Goal: Task Accomplishment & Management: Complete application form

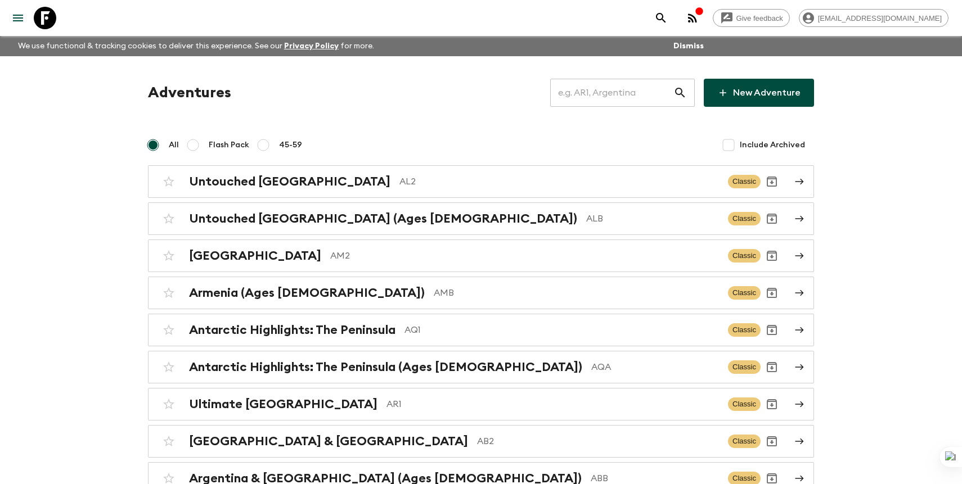
click at [625, 94] on input "text" at bounding box center [611, 92] width 123 height 31
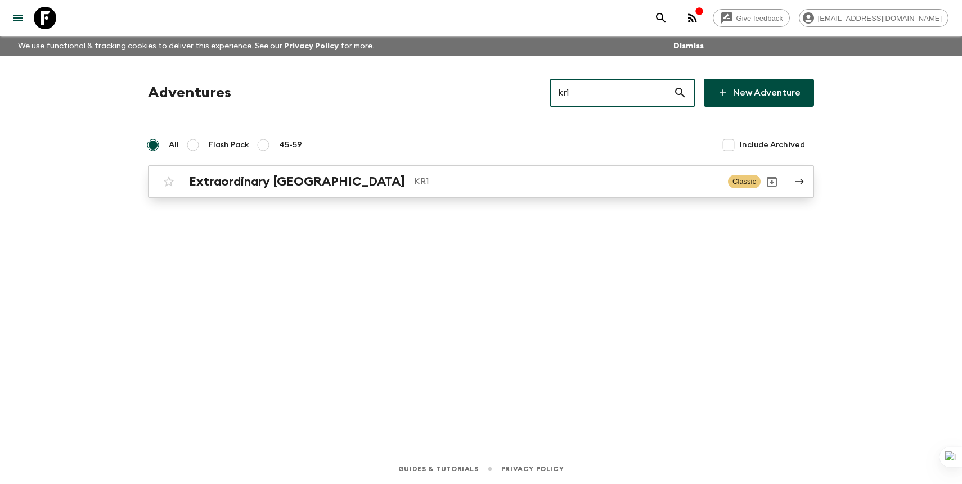
type input "kr1"
click at [523, 177] on p "KR1" at bounding box center [566, 181] width 305 height 13
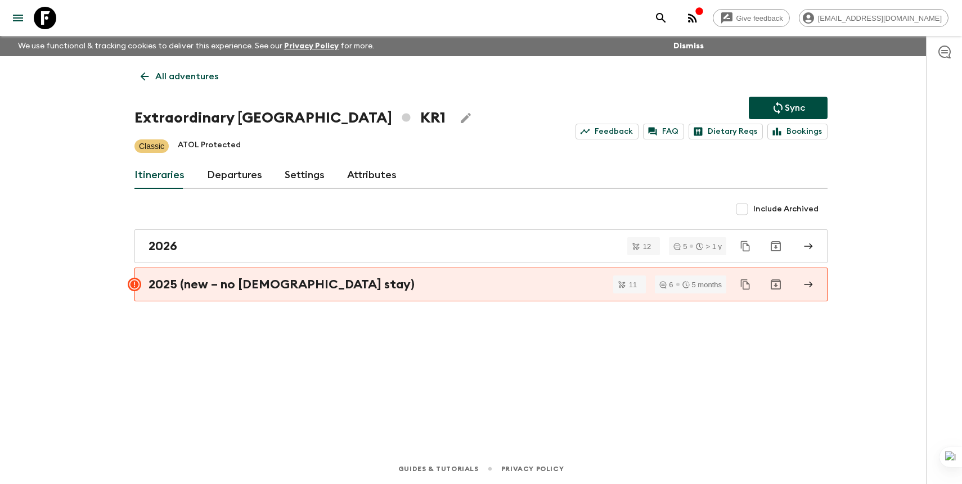
click at [238, 184] on link "Departures" at bounding box center [234, 175] width 55 height 27
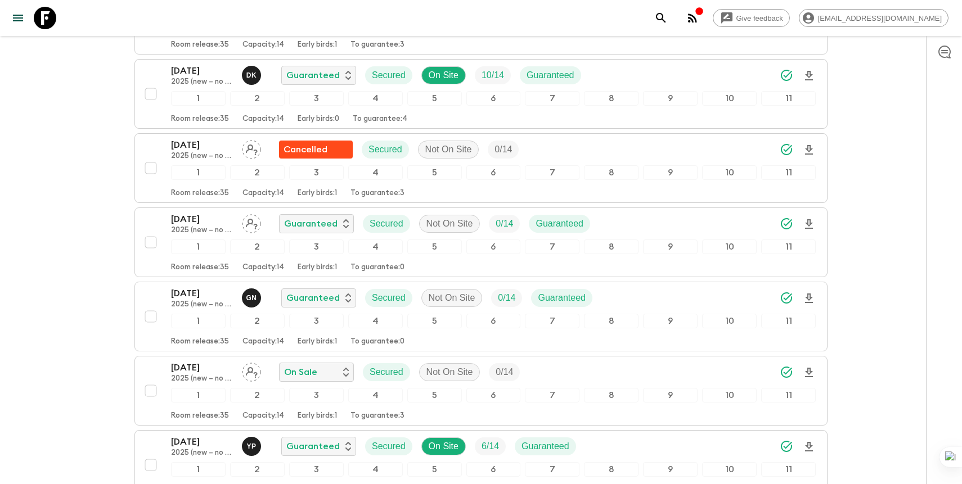
scroll to position [2224, 0]
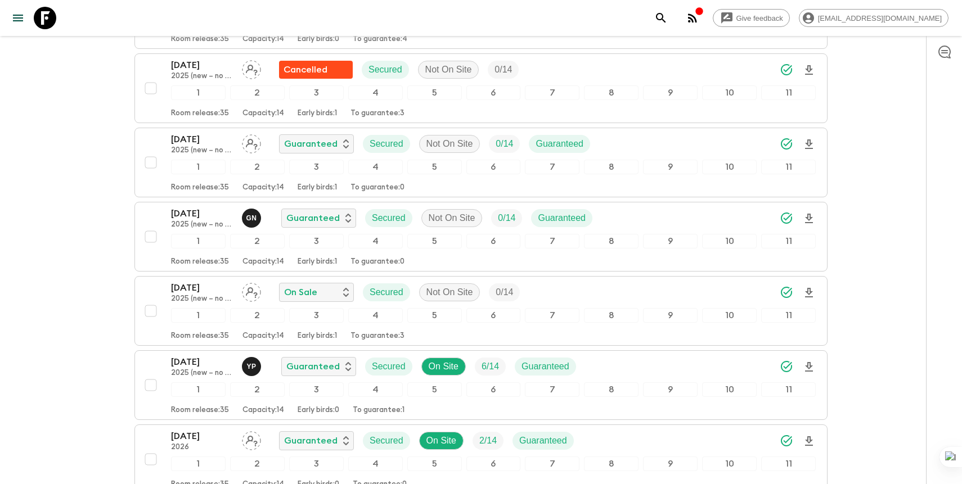
click at [43, 10] on icon at bounding box center [45, 18] width 22 height 22
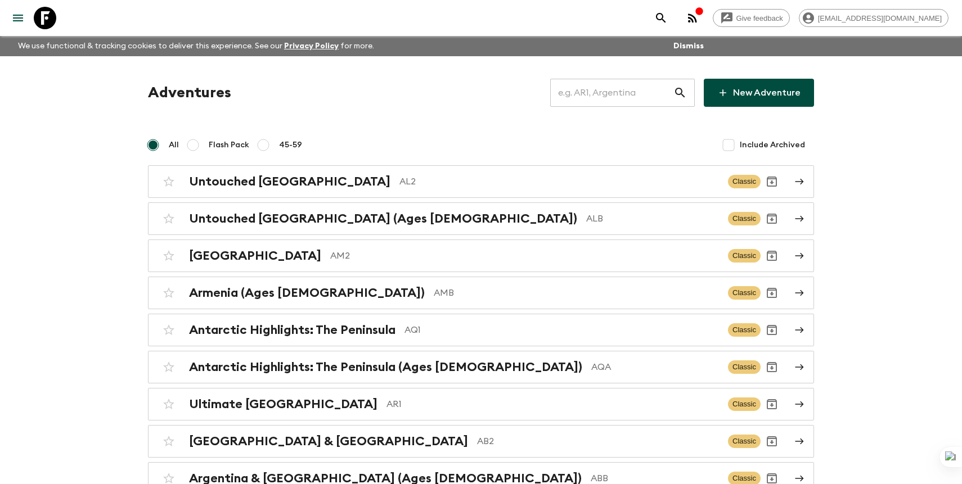
click at [626, 89] on input "text" at bounding box center [611, 92] width 123 height 31
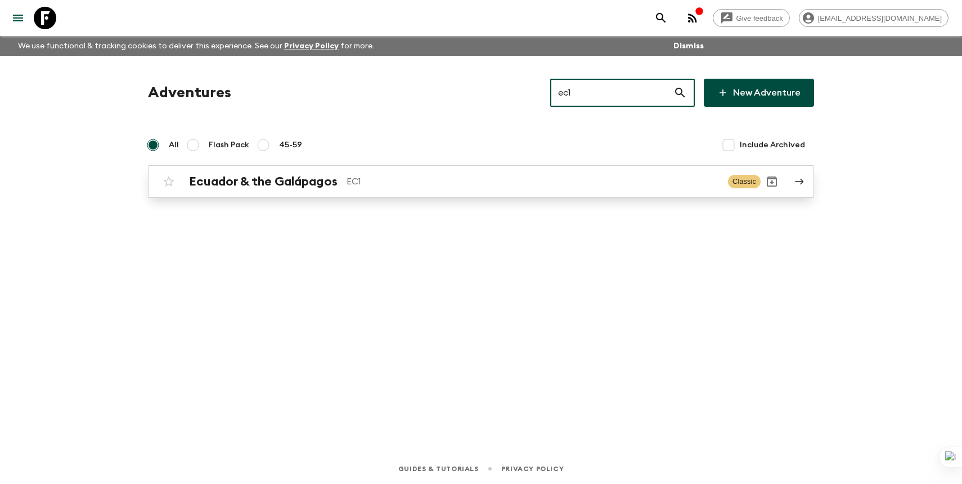
type input "ec1"
click at [512, 175] on p "EC1" at bounding box center [532, 181] width 372 height 13
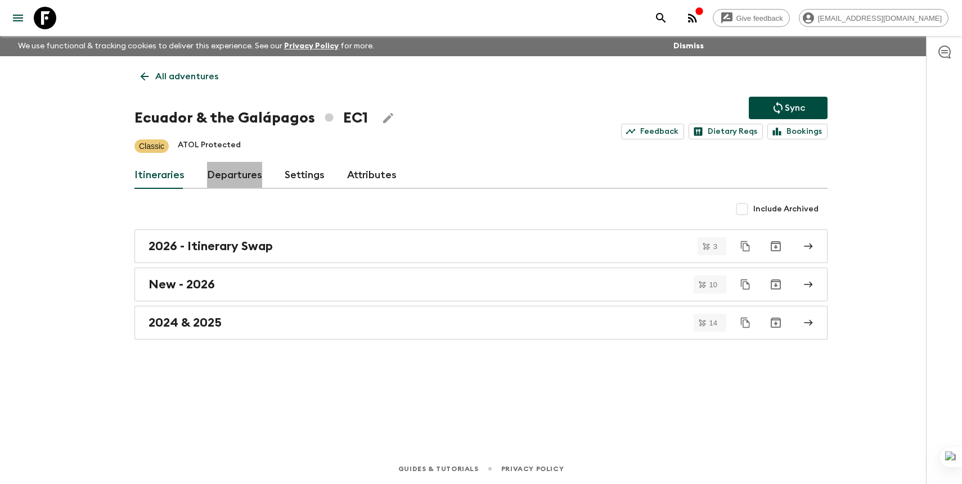
click at [228, 178] on link "Departures" at bounding box center [234, 175] width 55 height 27
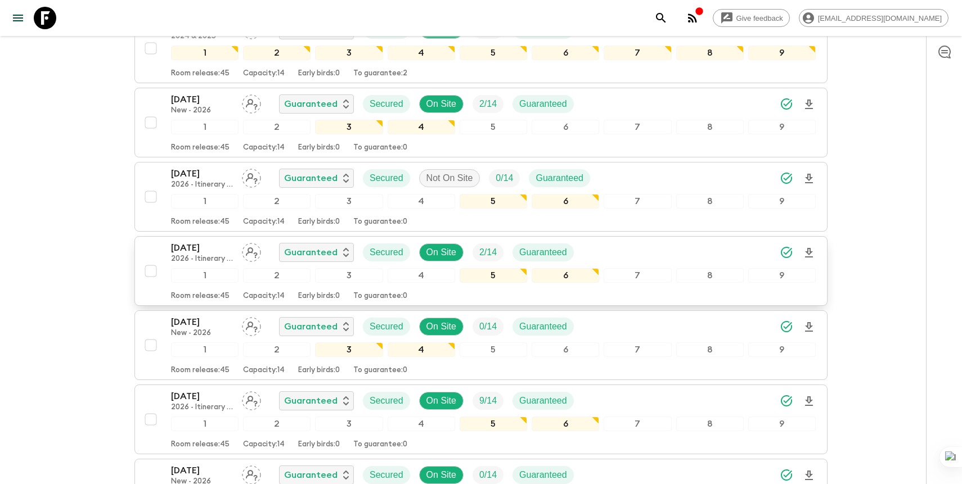
scroll to position [1246, 0]
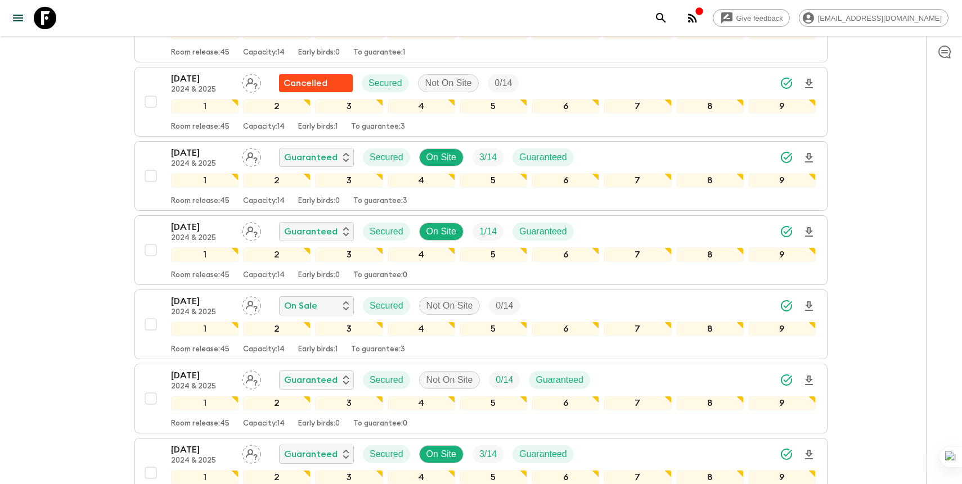
click at [53, 115] on div "Give feedback [PERSON_NAME][EMAIL_ADDRESS][DOMAIN_NAME] We use functional & tra…" at bounding box center [481, 164] width 962 height 2821
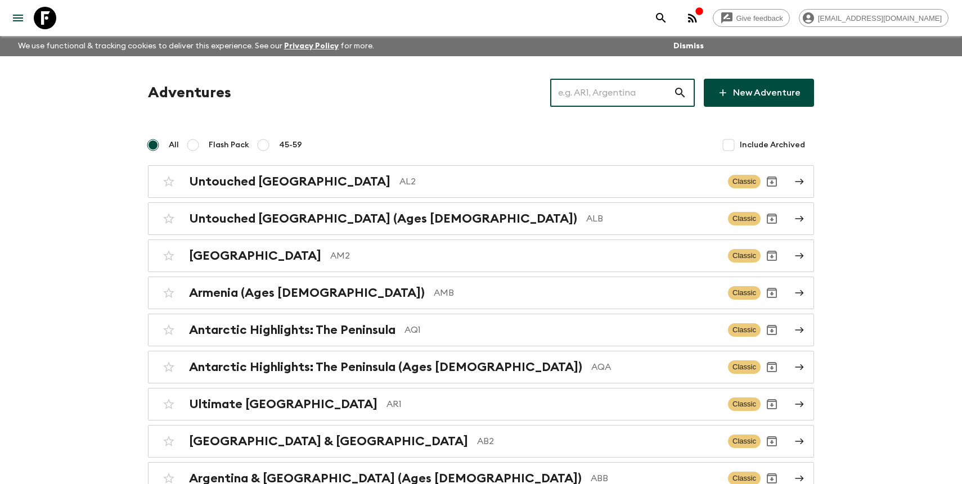
click at [639, 89] on input "text" at bounding box center [611, 92] width 123 height 31
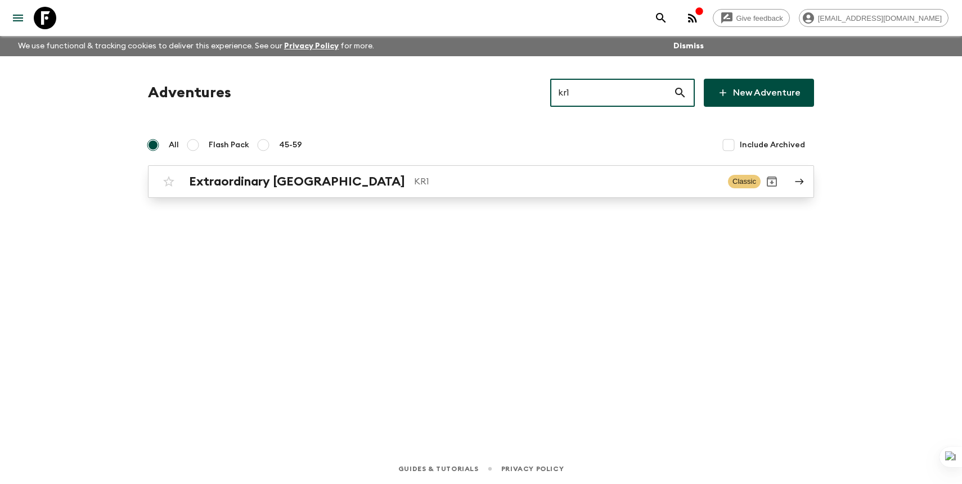
type input "kr1"
click at [479, 177] on p "KR1" at bounding box center [566, 181] width 305 height 13
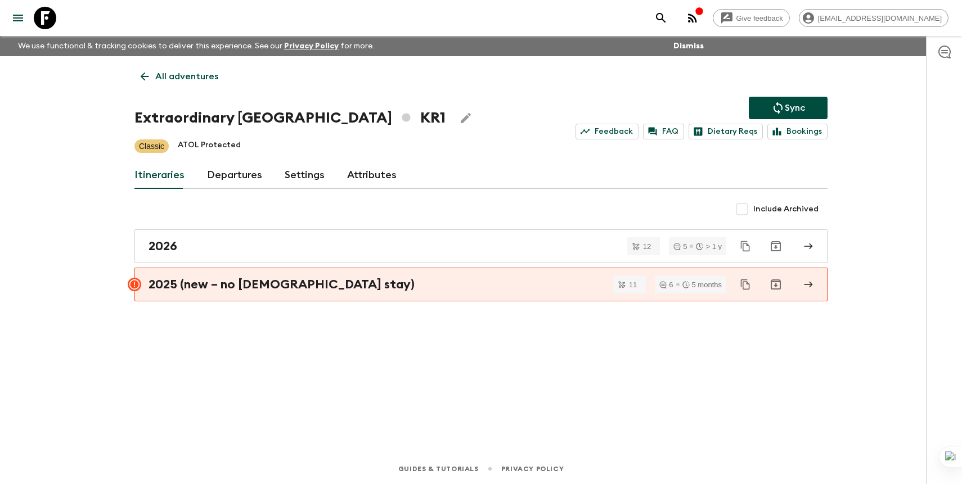
click at [238, 175] on link "Departures" at bounding box center [234, 175] width 55 height 27
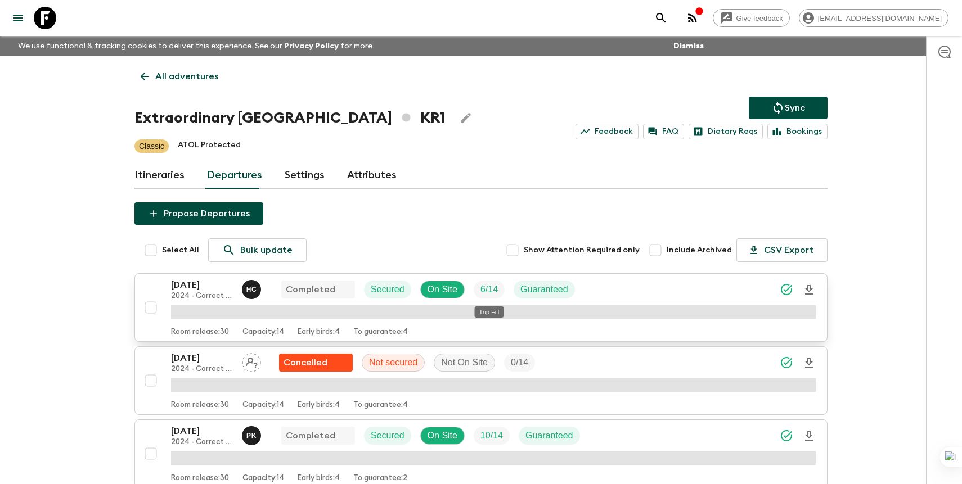
scroll to position [2090, 0]
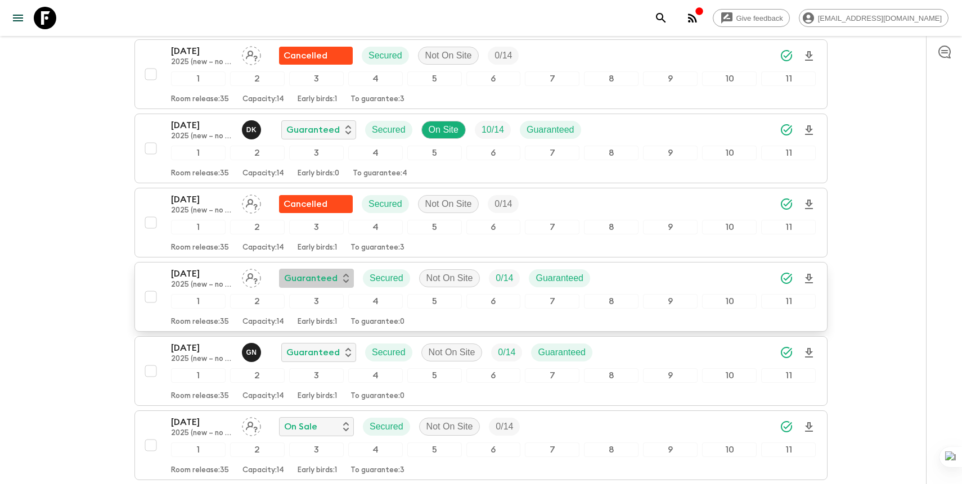
click at [319, 275] on p "Guaranteed" at bounding box center [310, 278] width 53 height 13
click at [321, 306] on p "Cancelled" at bounding box center [319, 301] width 44 height 13
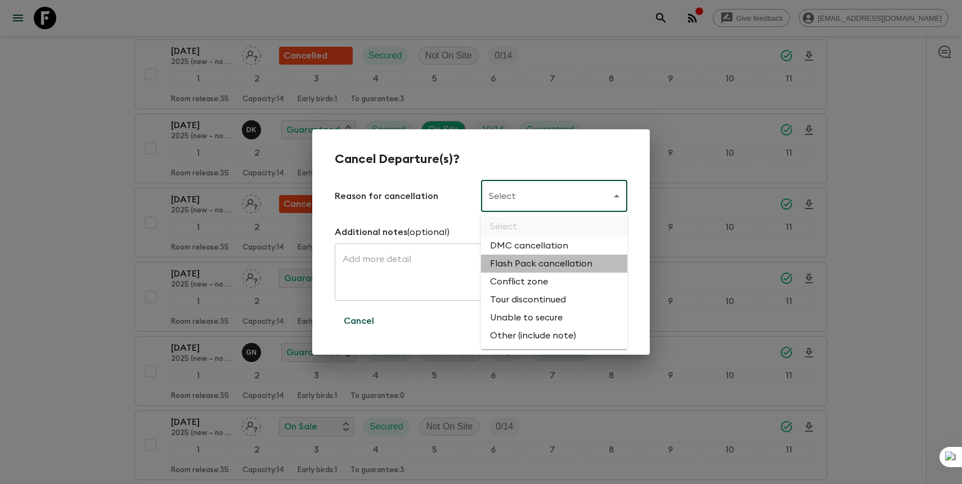
click at [536, 267] on li "Flash Pack cancellation" at bounding box center [554, 264] width 146 height 18
type input "FLASHPACK_CANCELLATION"
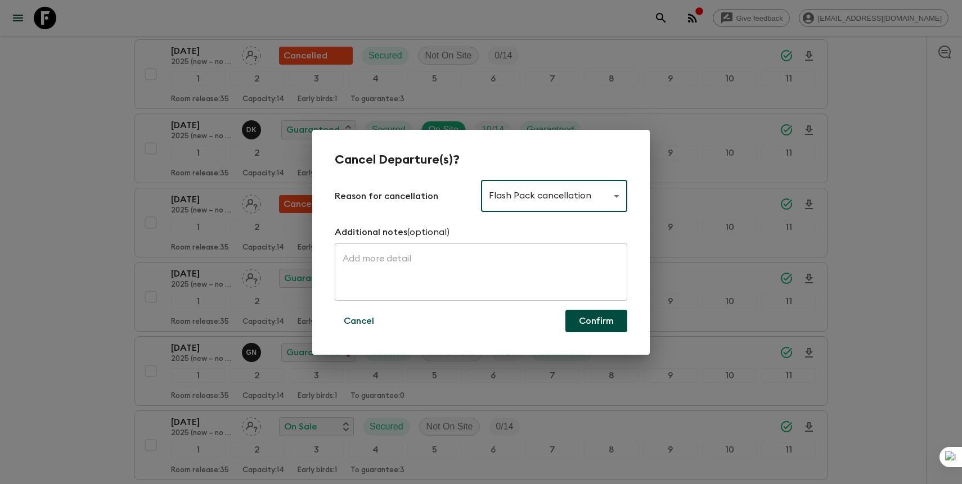
click at [588, 323] on button "Confirm" at bounding box center [596, 321] width 62 height 22
